Goal: Task Accomplishment & Management: Manage account settings

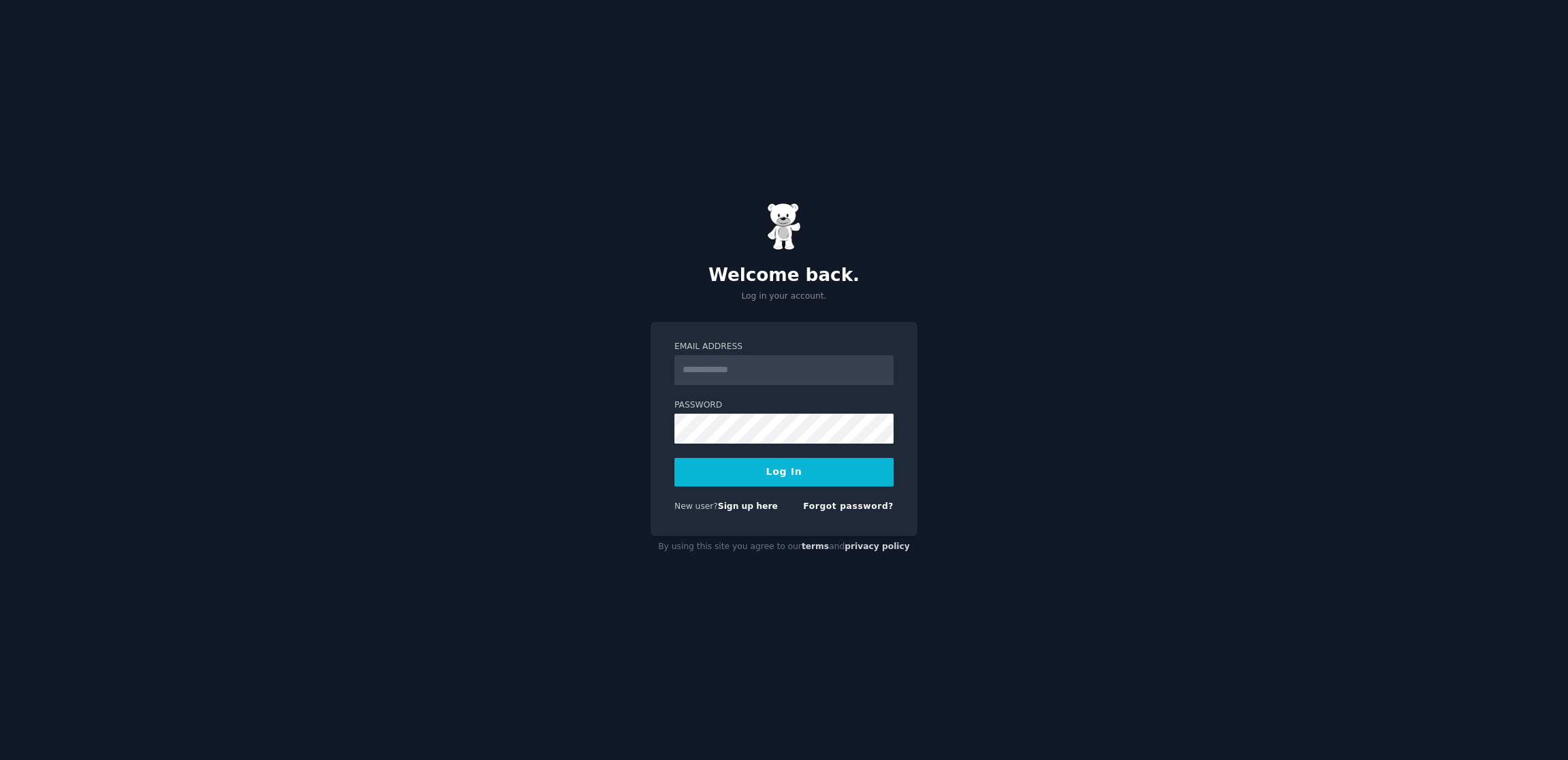
click at [762, 368] on input "Email Address" at bounding box center [784, 370] width 219 height 30
type input "**********"
click at [818, 472] on button "Log In" at bounding box center [784, 472] width 219 height 29
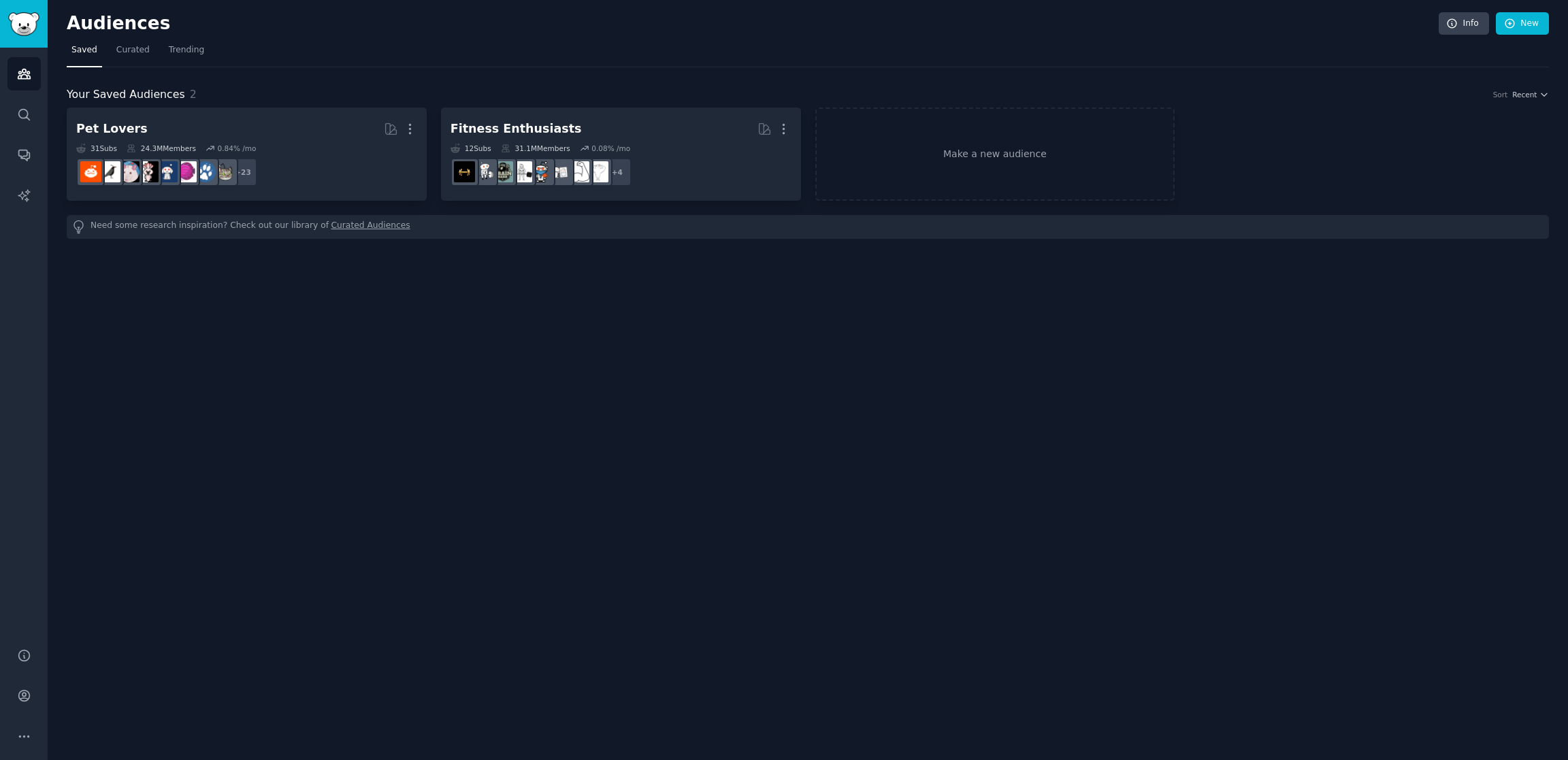
click at [641, 45] on nav "Saved Curated Trending" at bounding box center [808, 54] width 1482 height 28
